Goal: Task Accomplishment & Management: Use online tool/utility

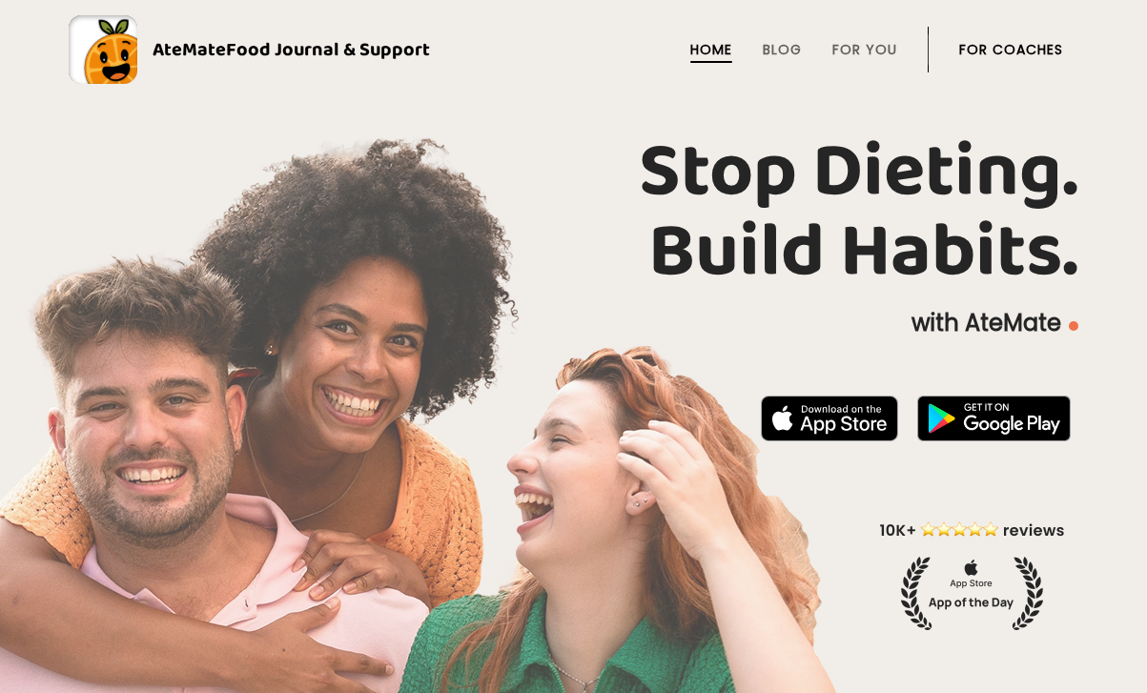
click at [1032, 42] on link "For Coaches" at bounding box center [1011, 49] width 104 height 15
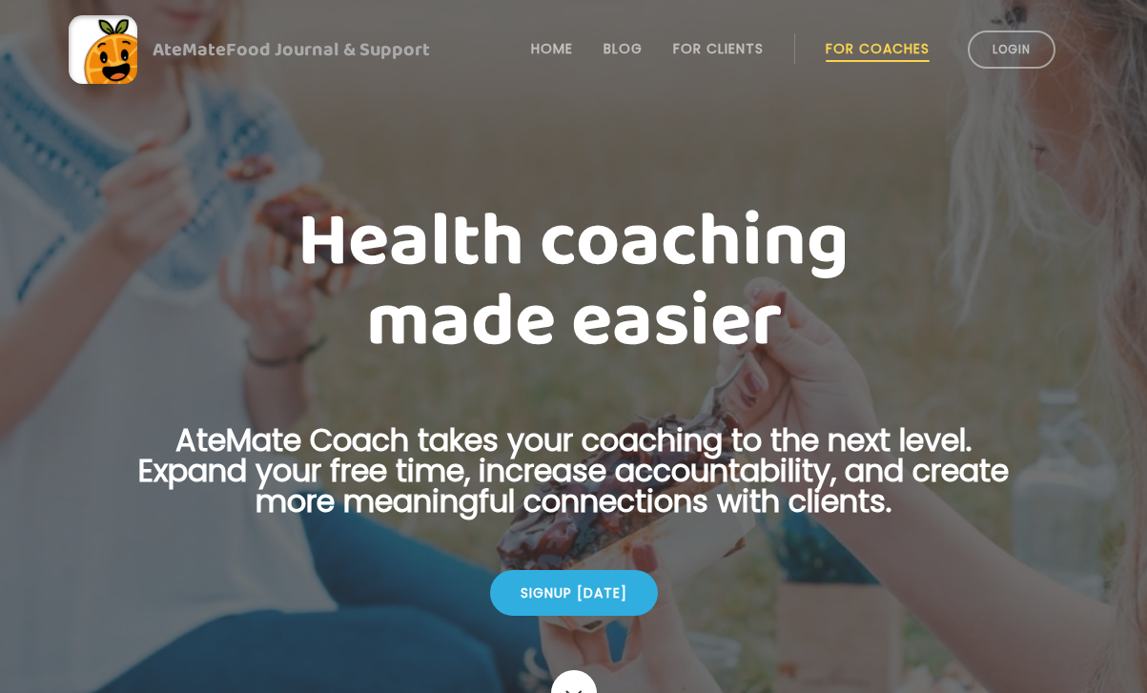
click at [1032, 40] on link "Login" at bounding box center [1012, 50] width 88 height 38
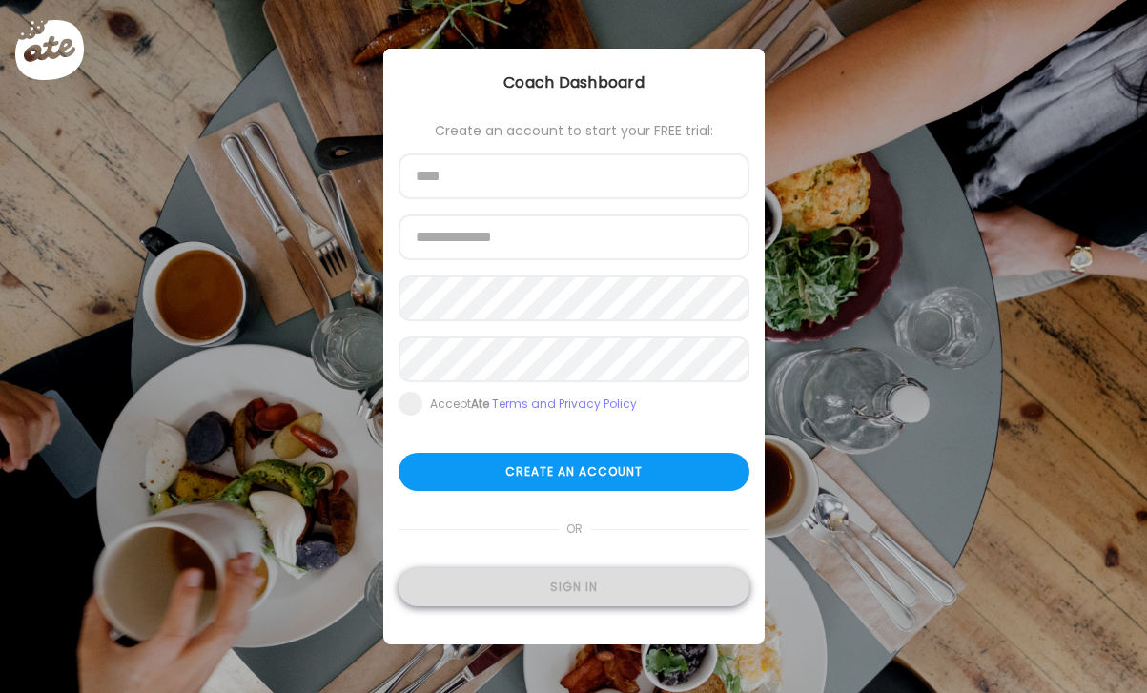
click at [564, 585] on div "Sign in" at bounding box center [573, 587] width 351 height 38
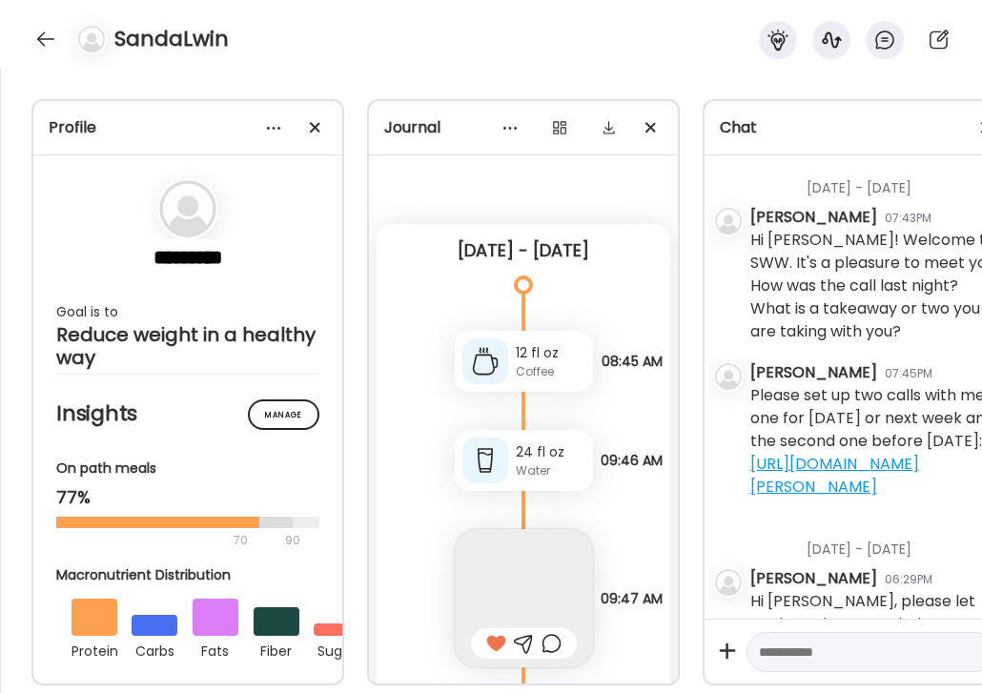
scroll to position [121, 0]
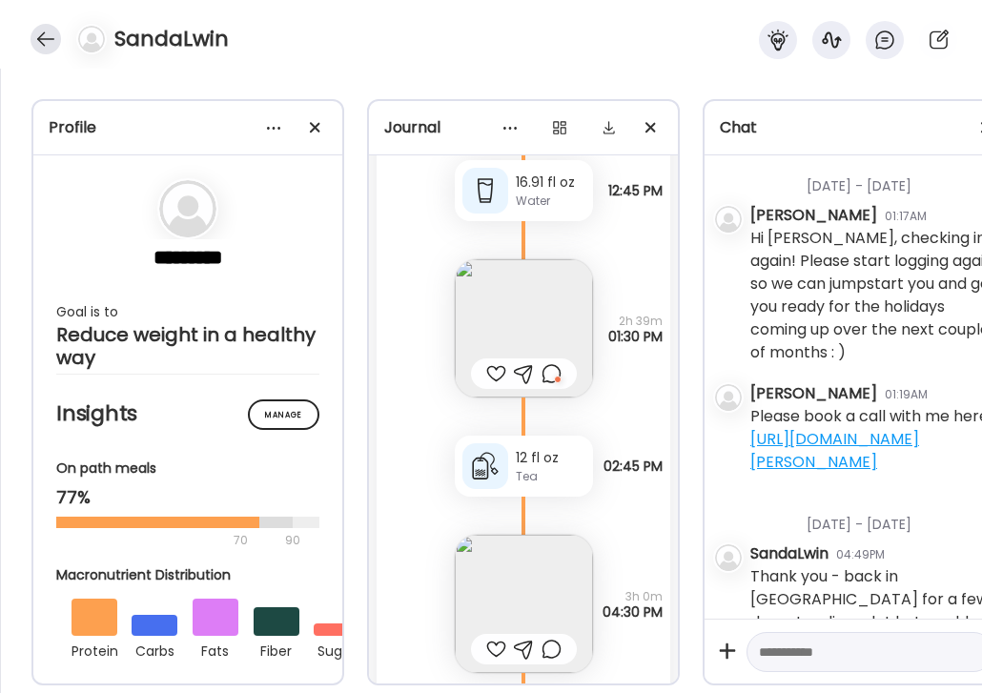
click at [41, 39] on div at bounding box center [46, 39] width 31 height 31
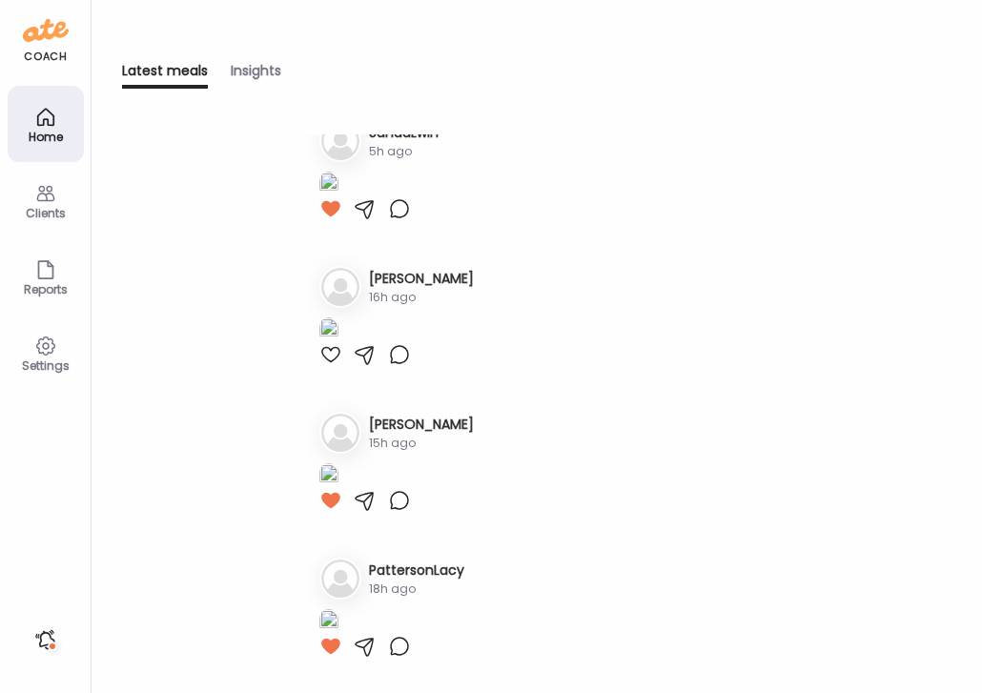
scroll to position [0, 0]
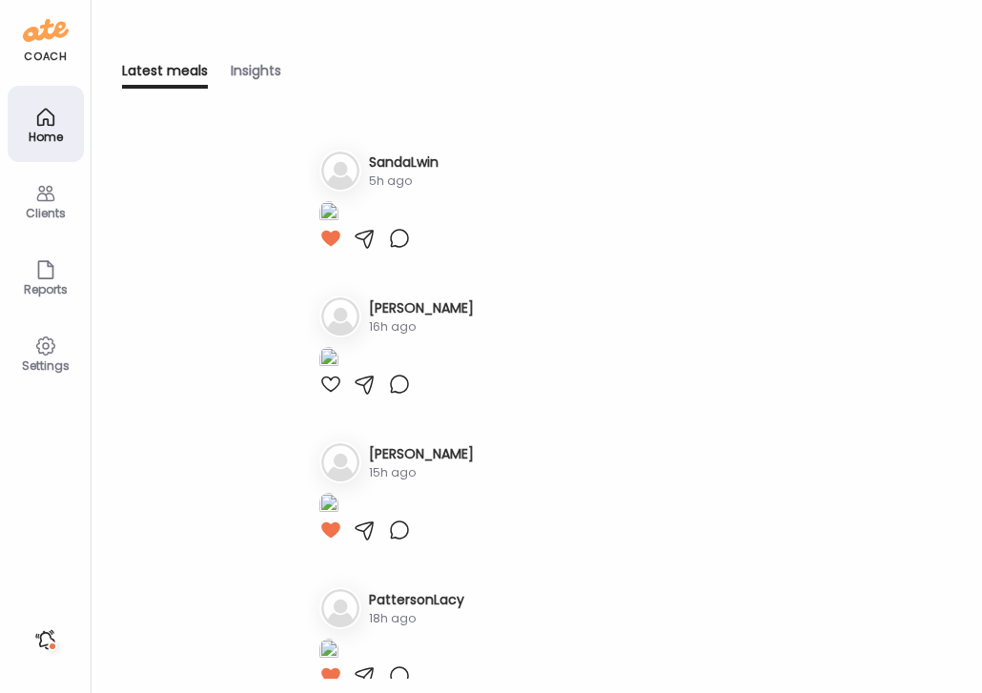
click at [44, 195] on icon at bounding box center [45, 193] width 23 height 23
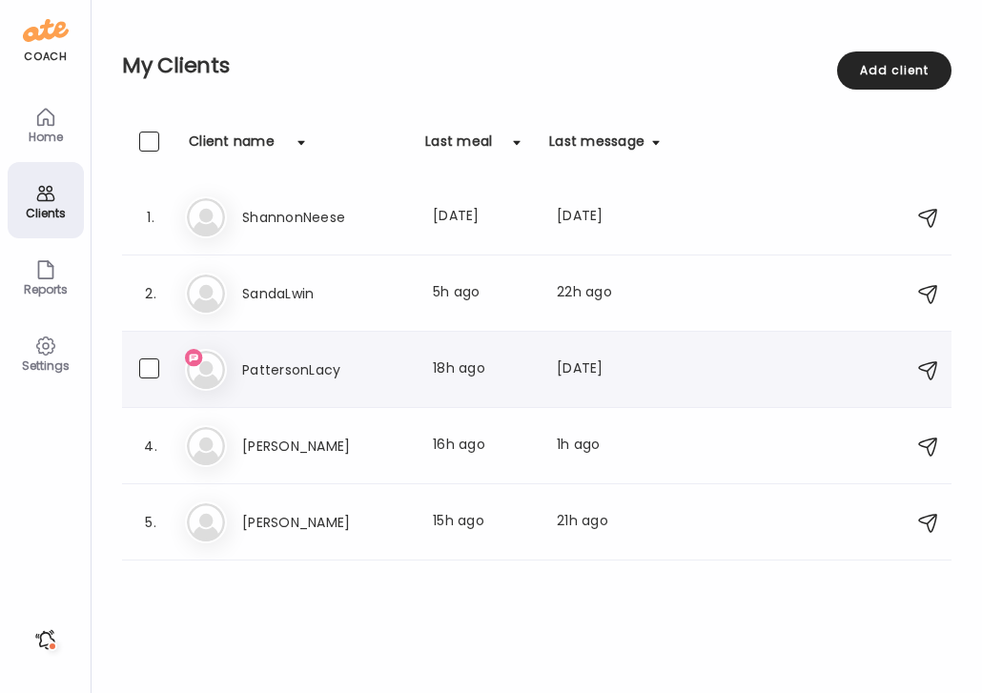
click at [320, 342] on div "3. Pa PattersonLacy Last meal: 18h ago Last message: [DATE] Ok" at bounding box center [536, 370] width 829 height 76
click at [314, 349] on div "Pa PattersonLacy Last meal: 18h ago Last message: [DATE] Ok" at bounding box center [539, 370] width 709 height 42
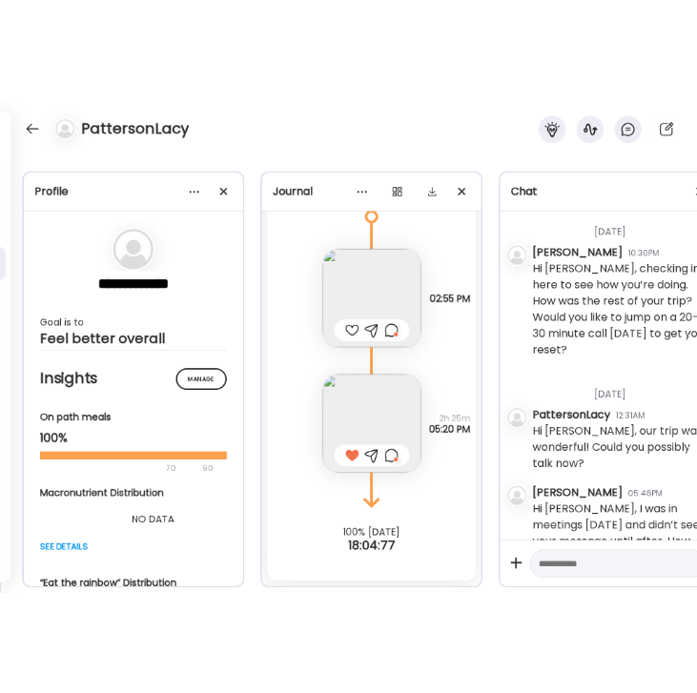
scroll to position [3254, 0]
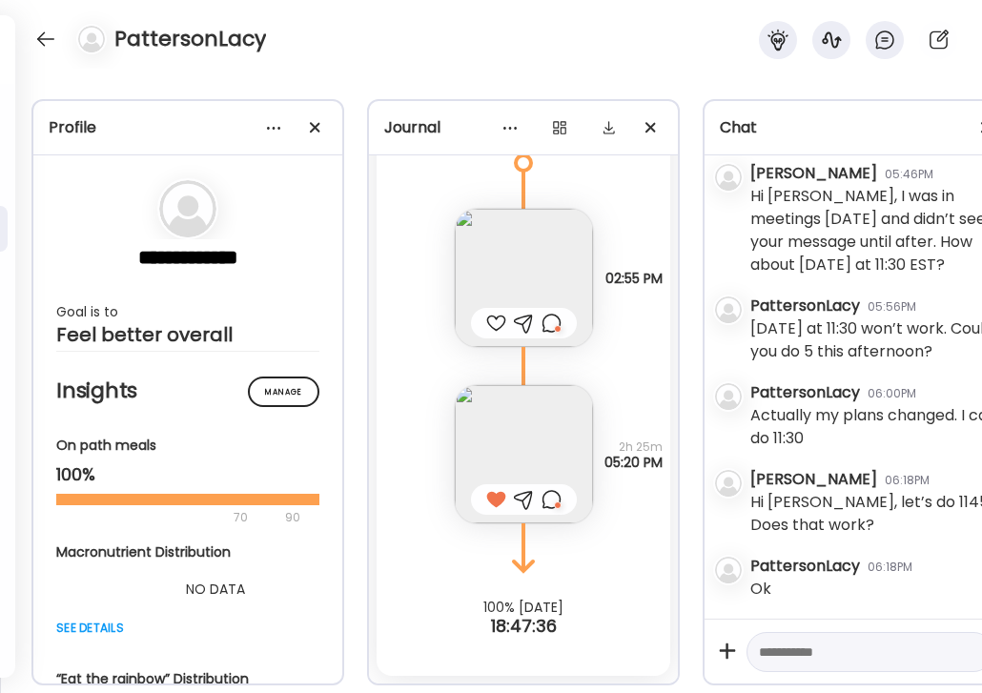
click at [792, 649] on textarea at bounding box center [853, 652] width 188 height 23
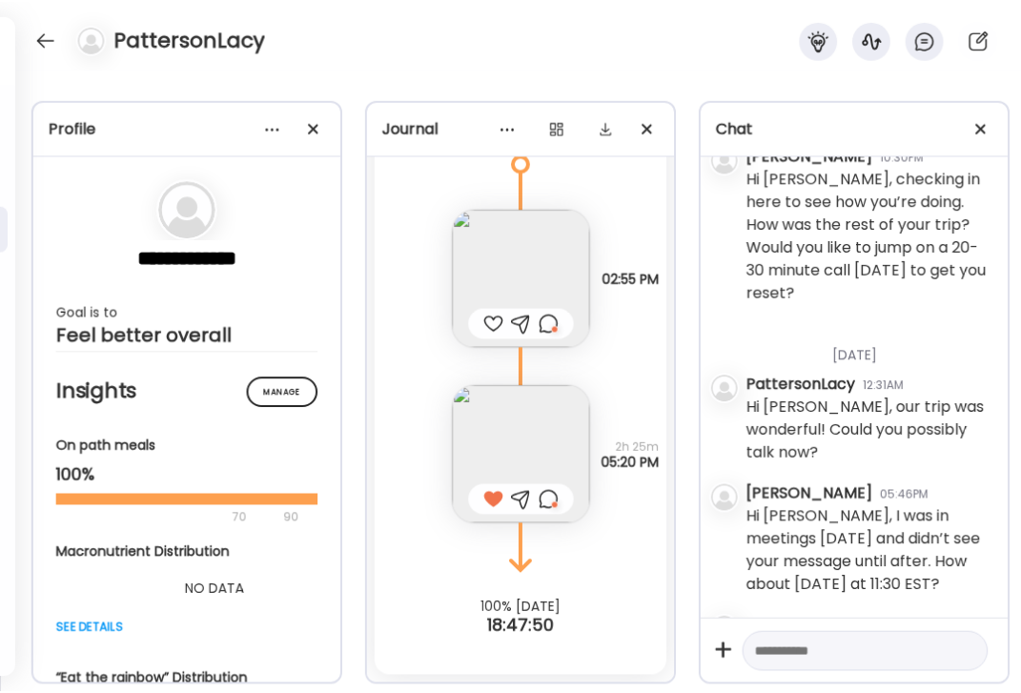
scroll to position [2991, 0]
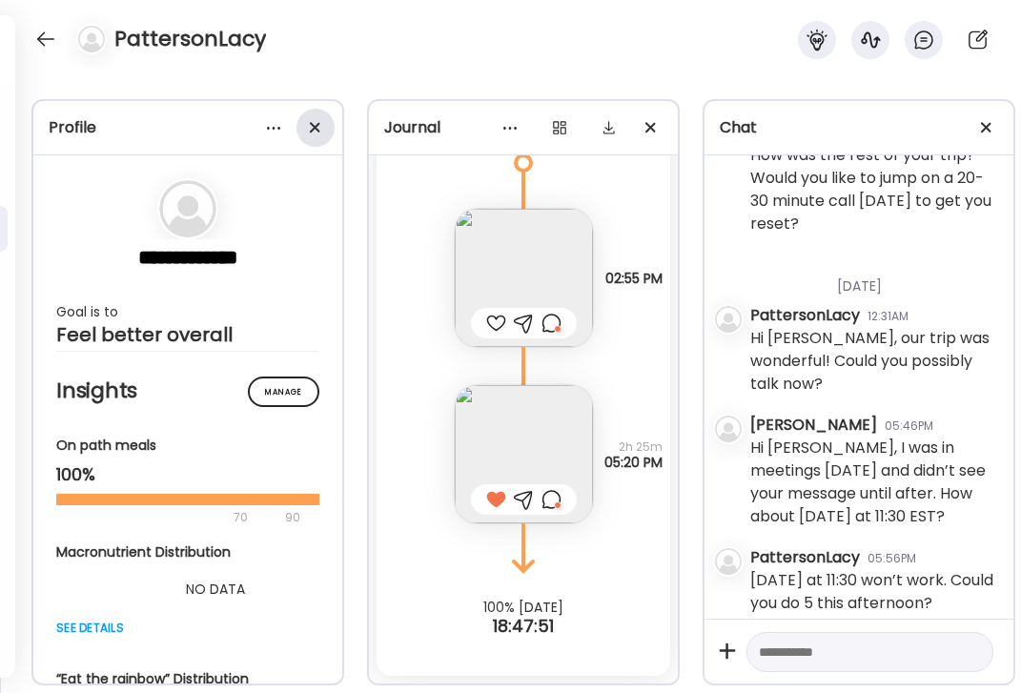
click at [308, 135] on div at bounding box center [315, 128] width 38 height 38
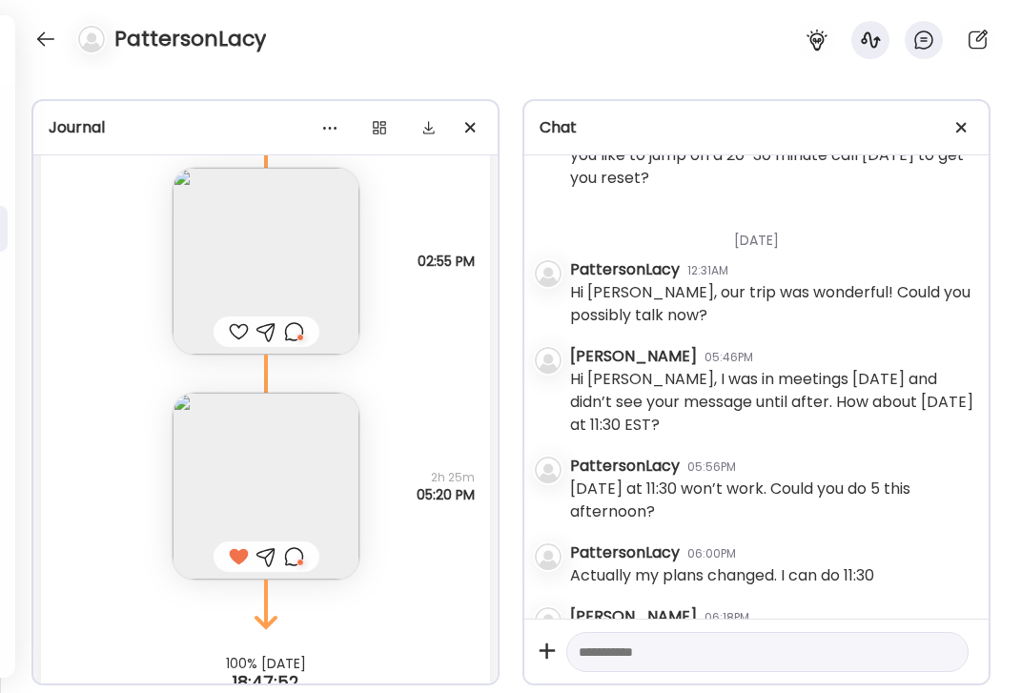
scroll to position [2419, 0]
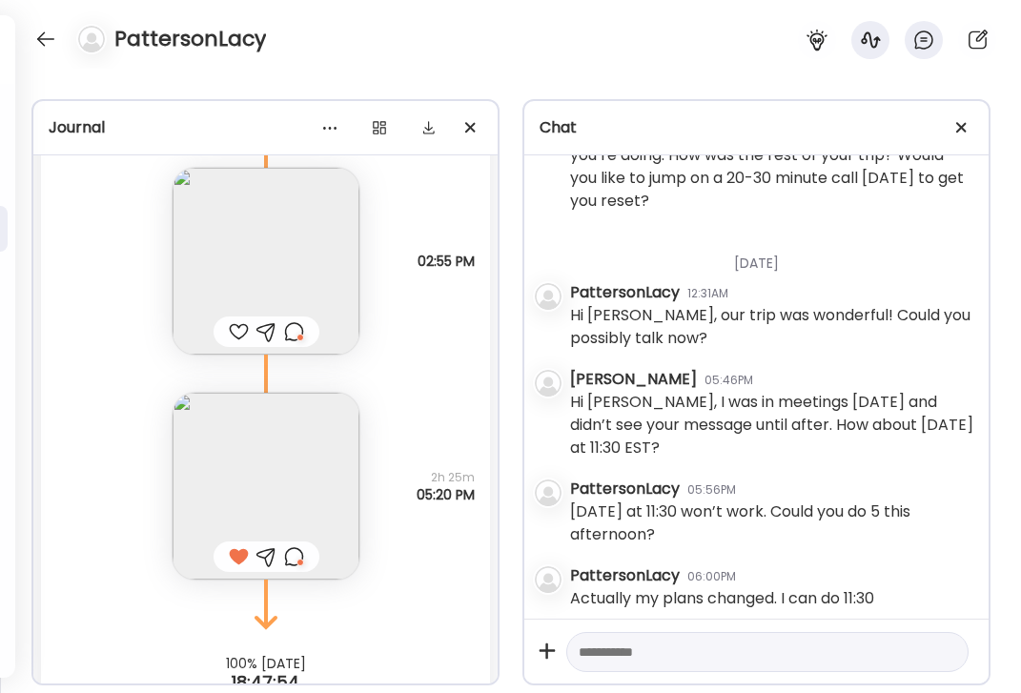
click at [616, 655] on textarea at bounding box center [750, 652] width 343 height 23
click at [545, 644] on icon at bounding box center [547, 651] width 38 height 38
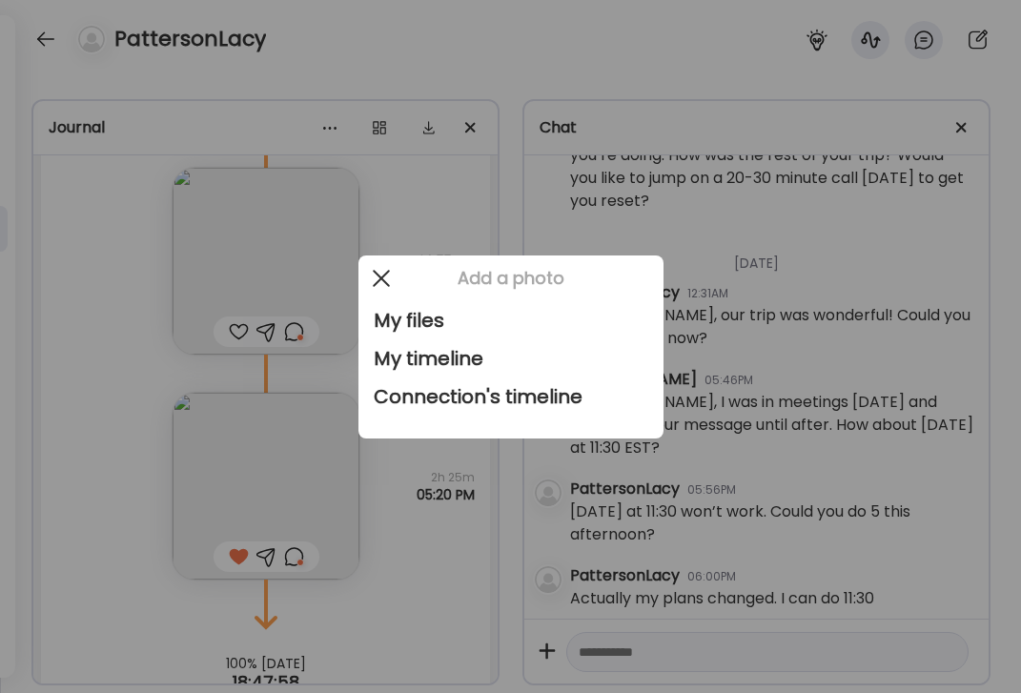
click at [374, 272] on span at bounding box center [380, 277] width 17 height 17
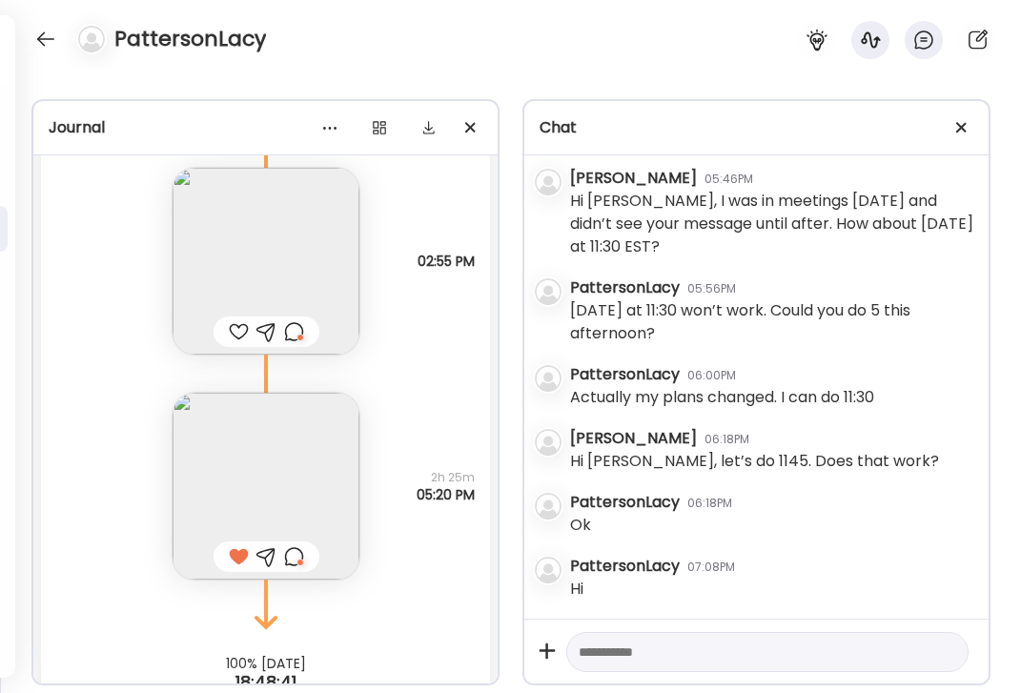
scroll to position [2656, 0]
